Goal: Information Seeking & Learning: Learn about a topic

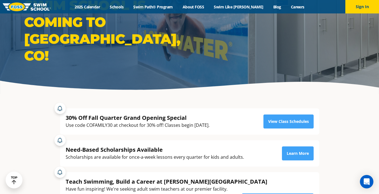
scroll to position [35, 0]
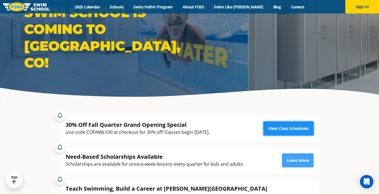
click at [289, 129] on link "View Class Schedules" at bounding box center [288, 129] width 50 height 14
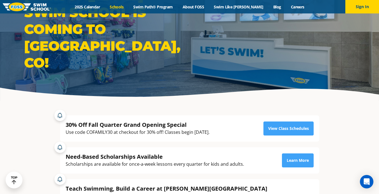
click at [128, 6] on link "Schools" at bounding box center [117, 6] width 24 height 5
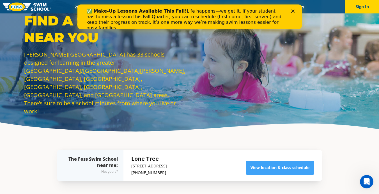
click at [293, 12] on polygon "Close" at bounding box center [292, 11] width 3 height 3
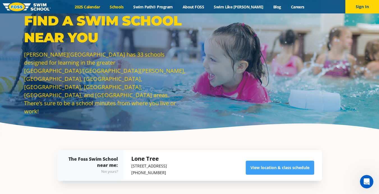
click at [101, 7] on link "2025 Calendar" at bounding box center [87, 6] width 35 height 5
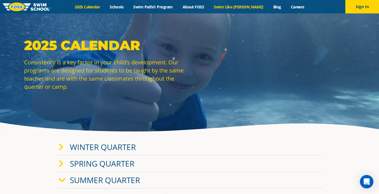
click at [241, 8] on link "Swim Like [PERSON_NAME]" at bounding box center [238, 6] width 59 height 5
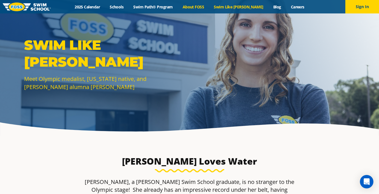
click at [206, 5] on link "About FOSS" at bounding box center [192, 6] width 31 height 5
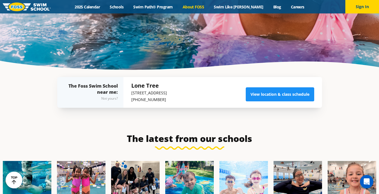
scroll to position [1217, 0]
click at [271, 87] on link "View location & class schedule" at bounding box center [280, 94] width 68 height 14
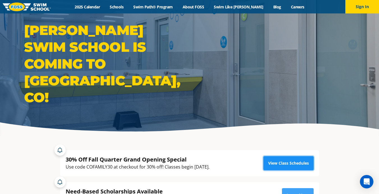
click at [302, 168] on link "View Class Schedules" at bounding box center [288, 163] width 50 height 14
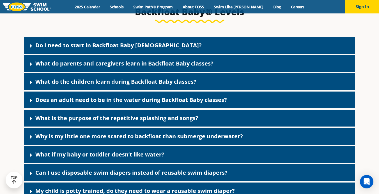
scroll to position [1211, 0]
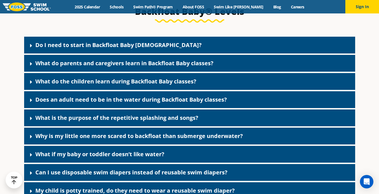
click at [183, 85] on link "What do the children learn during Backfloat Baby classes?" at bounding box center [115, 82] width 161 height 8
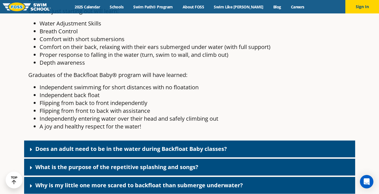
scroll to position [1332, 0]
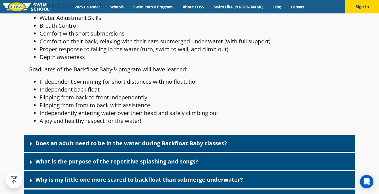
click at [170, 147] on link "Does an adult need to be in the water during Backfloat Baby classes?" at bounding box center [131, 144] width 192 height 8
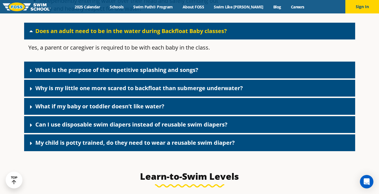
scroll to position [1446, 0]
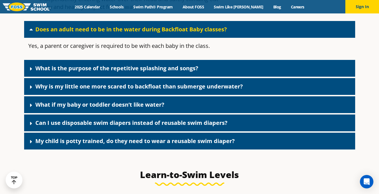
click at [185, 145] on link "My child is potty trained, do they need to wear a reusable swim diaper?" at bounding box center [134, 141] width 199 height 8
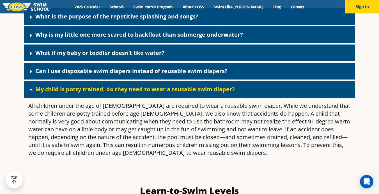
scroll to position [1499, 0]
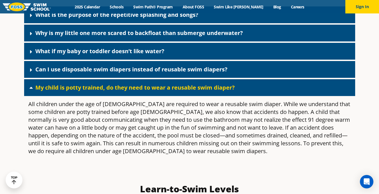
click at [190, 91] on link "My child is potty trained, do they need to wear a reusable swim diaper?" at bounding box center [134, 88] width 199 height 8
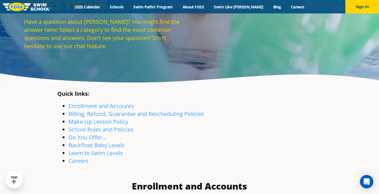
scroll to position [49, 0]
click at [121, 155] on link "Learn to Swim Levels" at bounding box center [95, 154] width 54 height 8
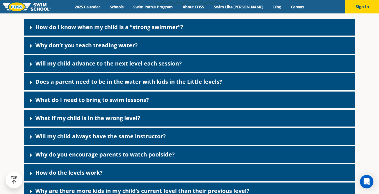
scroll to position [1443, 0]
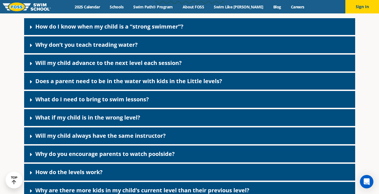
click at [180, 85] on link "Does a parent need to be in the water with kids in the Little levels?" at bounding box center [128, 81] width 187 height 8
